Goal: Information Seeking & Learning: Learn about a topic

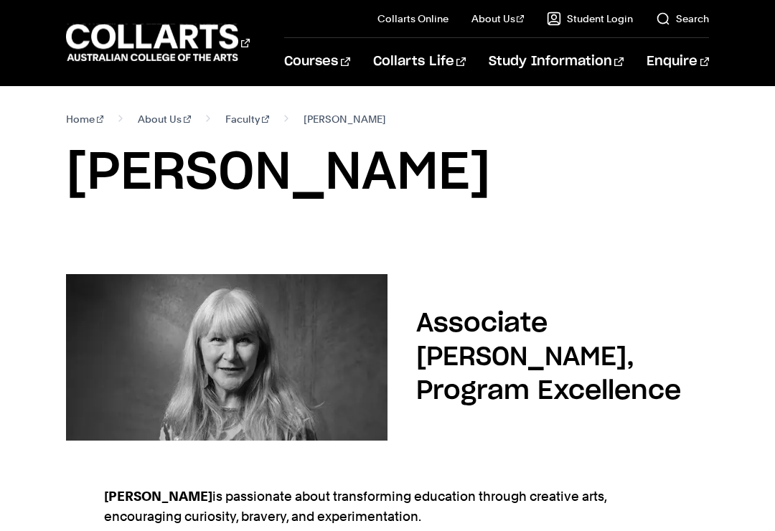
click at [474, 133] on link "Faculty" at bounding box center [520, 133] width 121 height 20
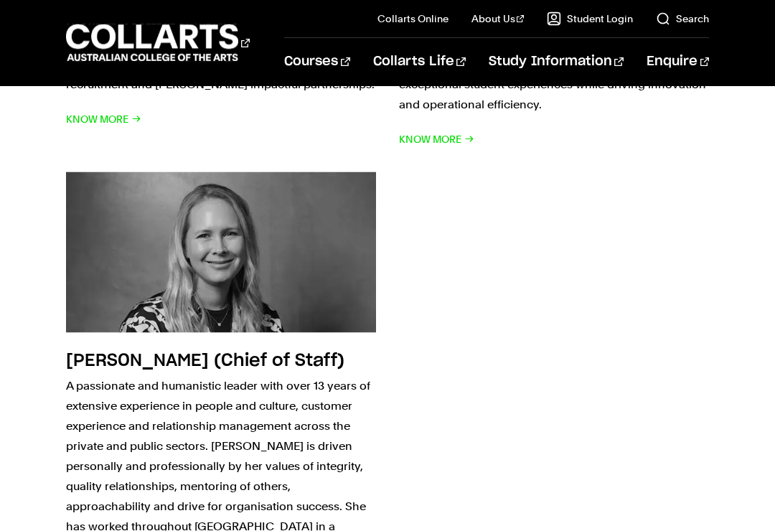
scroll to position [2510, 0]
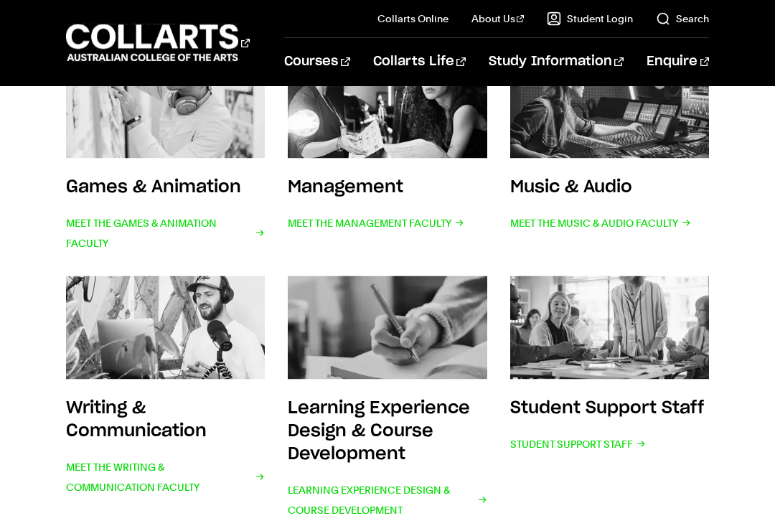
scroll to position [550, 0]
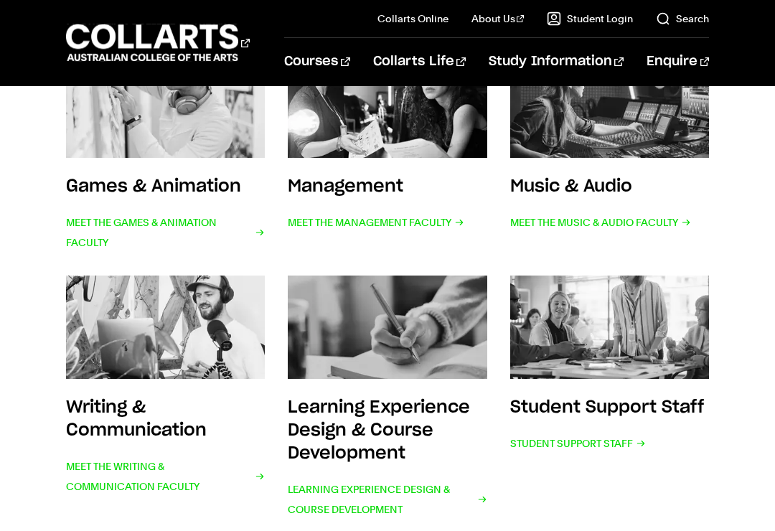
click at [324, 428] on h3 "Learning Experience Design & Course Development" at bounding box center [379, 430] width 182 height 63
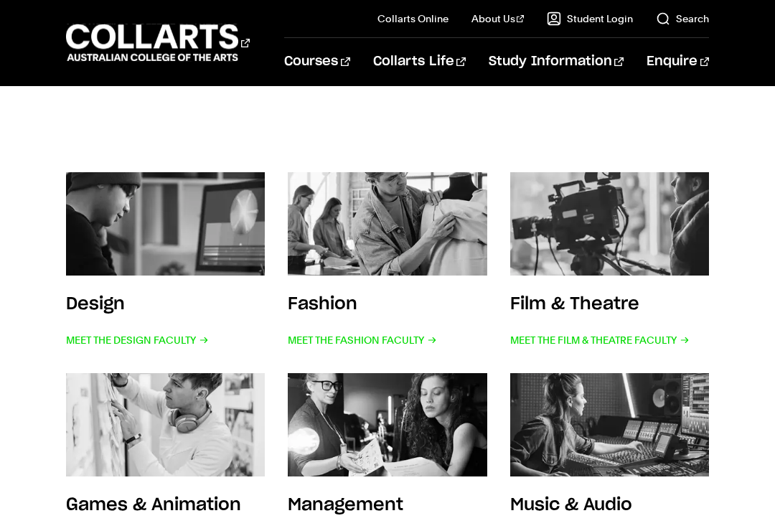
scroll to position [227, 0]
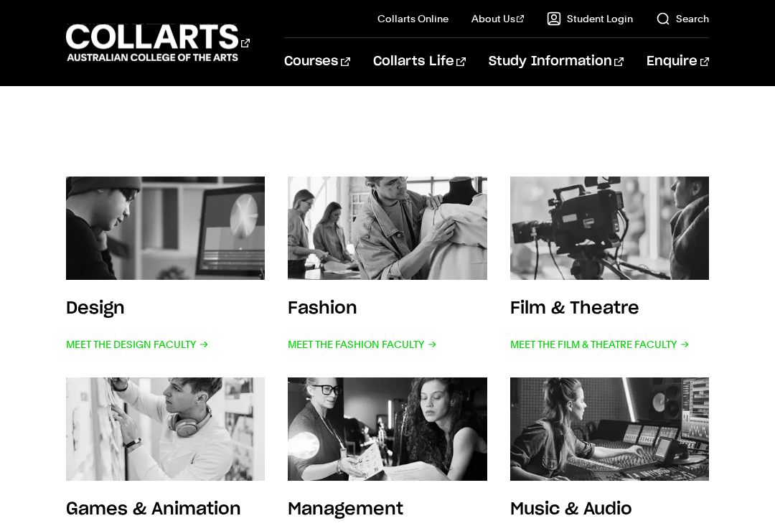
click at [81, 305] on h3 "Design" at bounding box center [95, 308] width 59 height 17
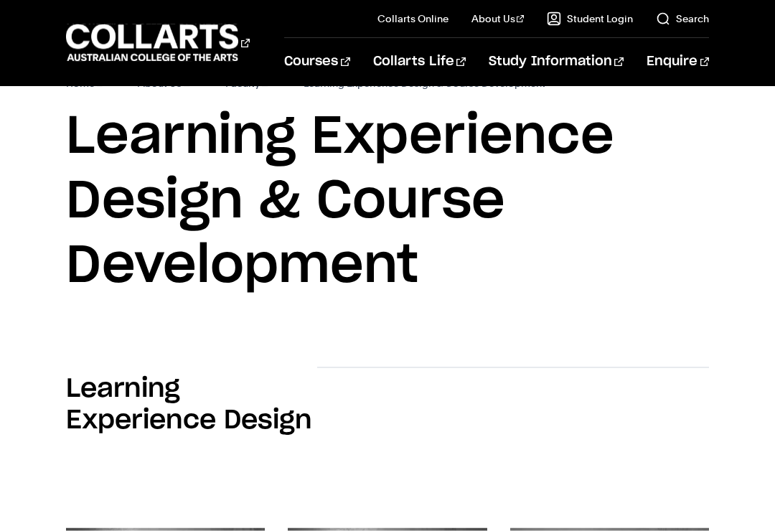
scroll to position [32, 0]
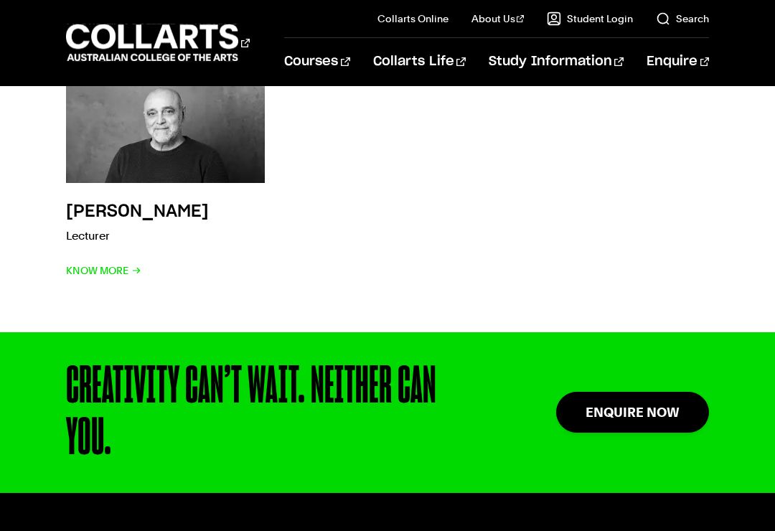
scroll to position [4195, 0]
